Goal: Task Accomplishment & Management: Manage account settings

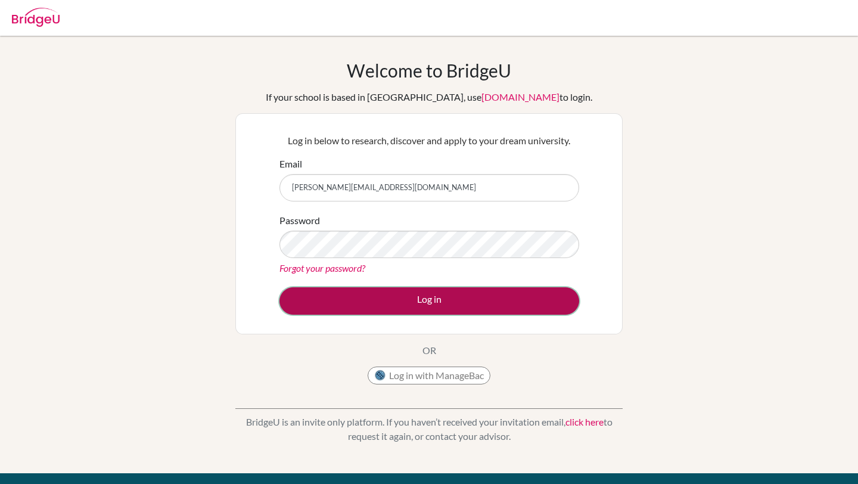
click at [441, 297] on button "Log in" at bounding box center [430, 300] width 300 height 27
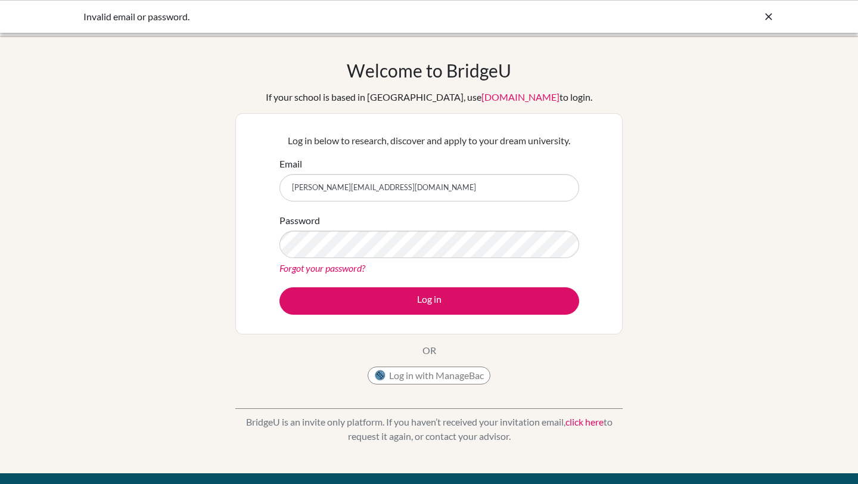
click at [444, 272] on div "Forgot your password?" at bounding box center [430, 268] width 300 height 14
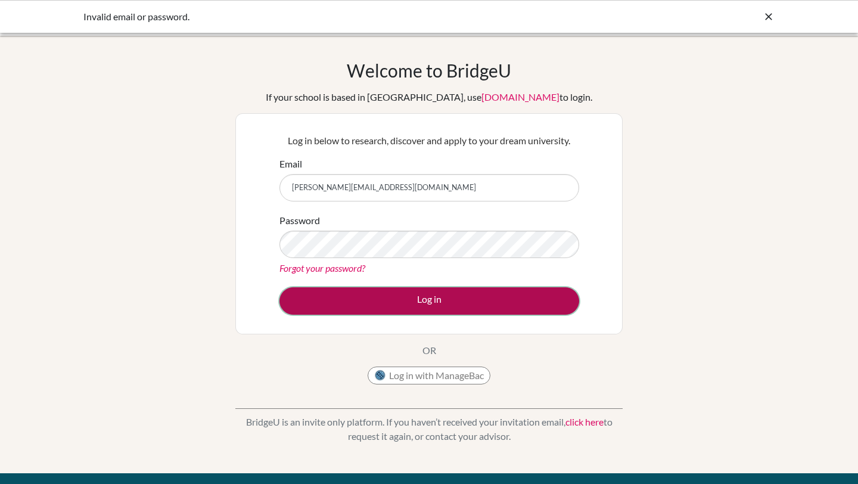
click at [438, 309] on button "Log in" at bounding box center [430, 300] width 300 height 27
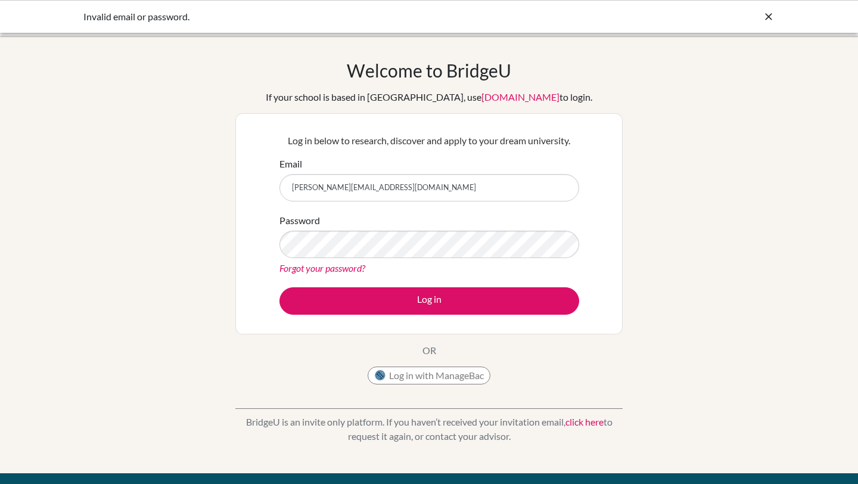
click at [432, 183] on input "[PERSON_NAME][EMAIL_ADDRESS][DOMAIN_NAME]" at bounding box center [430, 187] width 300 height 27
click at [432, 183] on input "ahmed.raefa@acornskisaasi.com" at bounding box center [430, 187] width 300 height 27
click at [432, 183] on input "[PERSON_NAME][EMAIL_ADDRESS][DOMAIN_NAME]" at bounding box center [430, 187] width 300 height 27
click at [204, 242] on div "Welcome to BridgeU If your school is based in China, use app.bridge-u.com.cn to…" at bounding box center [429, 255] width 858 height 390
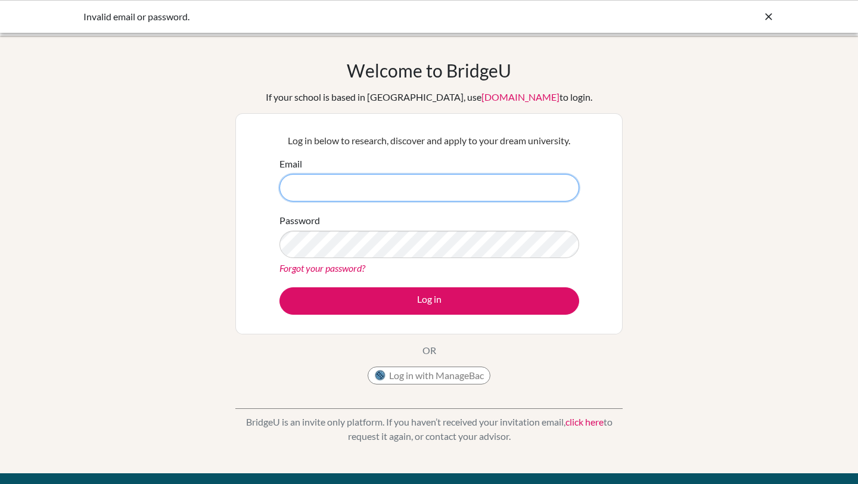
click at [322, 199] on input "Email" at bounding box center [430, 187] width 300 height 27
type input "ahmed.raefa@ais.ac.ug"
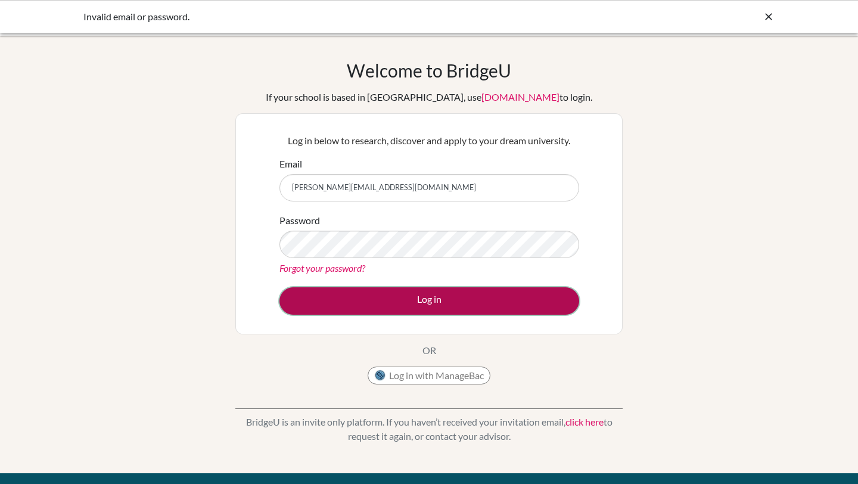
click at [364, 303] on button "Log in" at bounding box center [430, 300] width 300 height 27
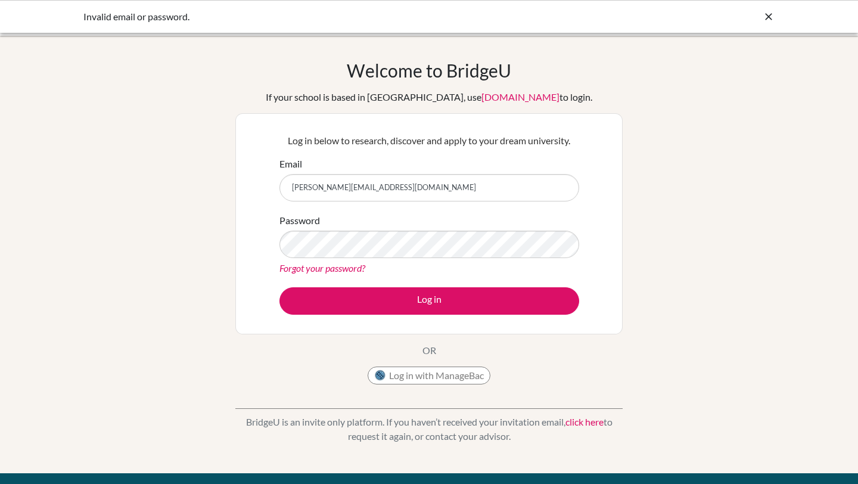
click at [423, 361] on div "Welcome to BridgeU If your school is based in China, use app.bridge-u.com.cn to…" at bounding box center [428, 225] width 387 height 331
click at [423, 370] on button "Log in with ManageBac" at bounding box center [429, 376] width 123 height 18
